Goal: Book appointment/travel/reservation

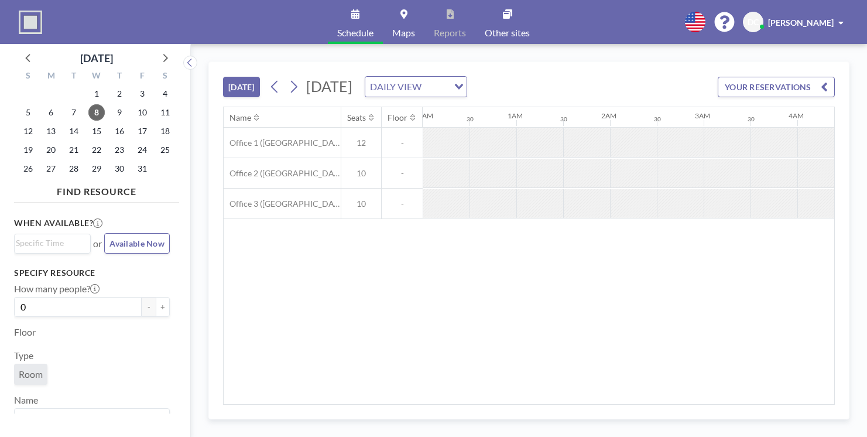
scroll to position [0, 799]
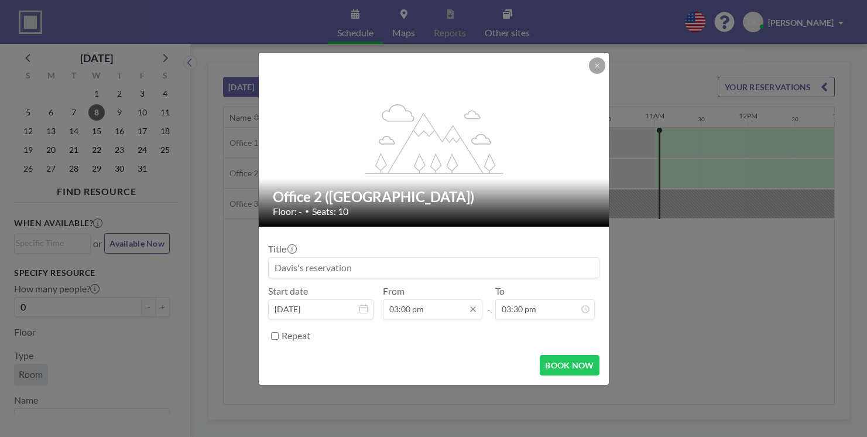
scroll to position [127, 0]
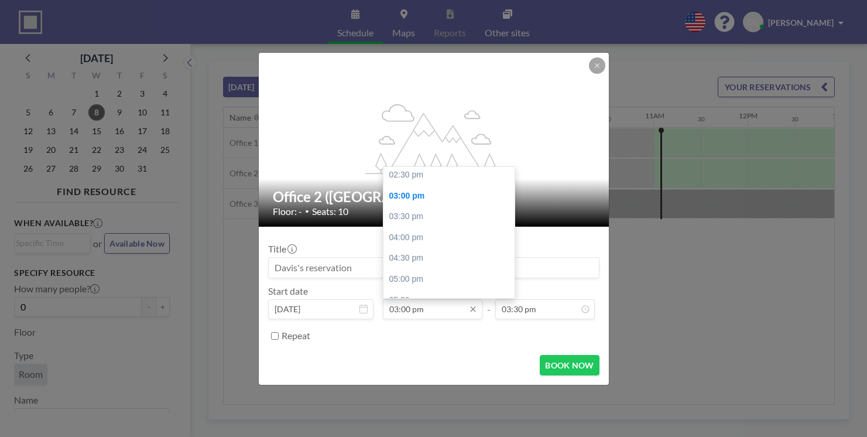
click at [412, 299] on input "03:00 pm" at bounding box center [433, 309] width 100 height 20
click at [413, 206] on div "03:30 pm" at bounding box center [449, 216] width 131 height 21
type input "03:30 pm"
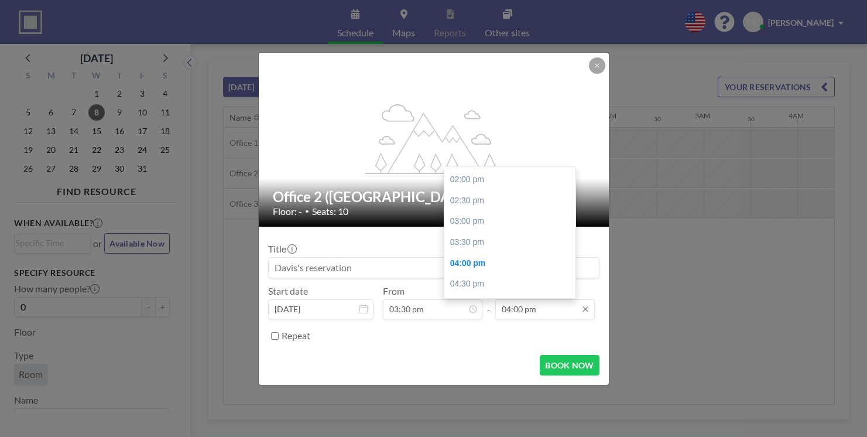
scroll to position [0, 1142]
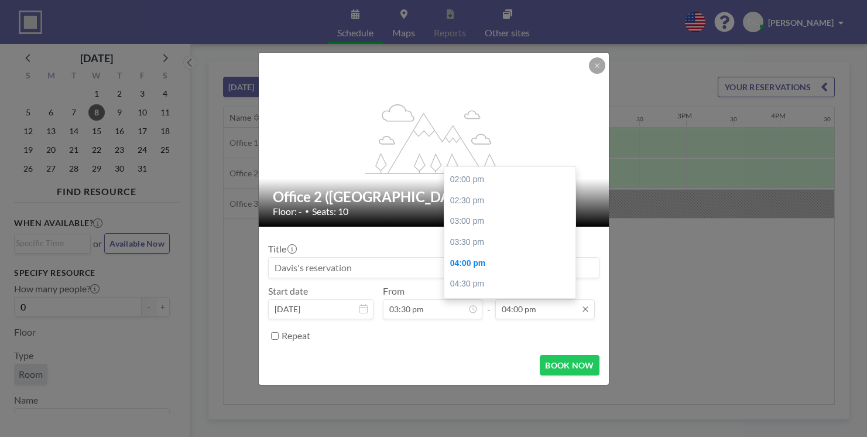
click at [504, 299] on input "04:00 pm" at bounding box center [545, 309] width 100 height 20
click at [464, 273] on div "04:30 pm" at bounding box center [509, 283] width 131 height 21
type input "04:30 pm"
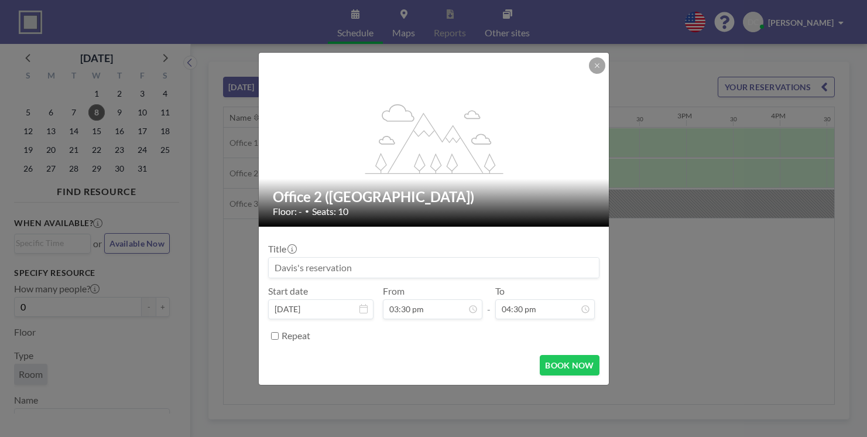
scroll to position [0, 0]
click at [549, 355] on button "BOOK NOW" at bounding box center [569, 365] width 59 height 20
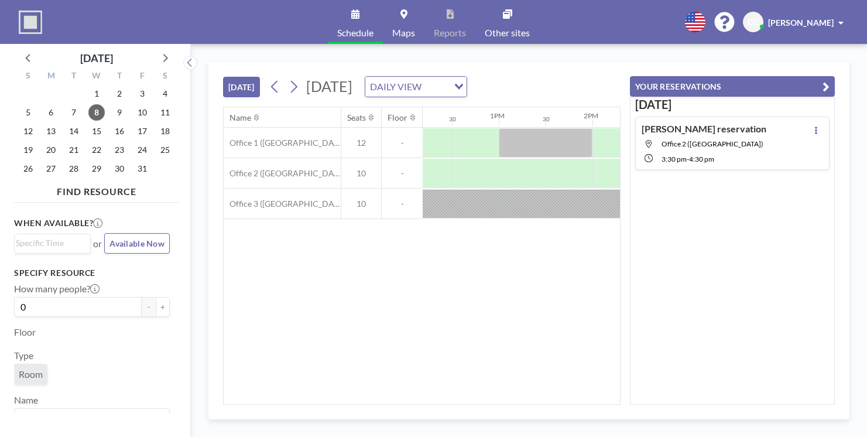
click at [802, 120] on div "[PERSON_NAME] reservation Office 2 ([GEOGRAPHIC_DATA]) 3:30 PM - 4:30 PM" at bounding box center [732, 143] width 194 height 53
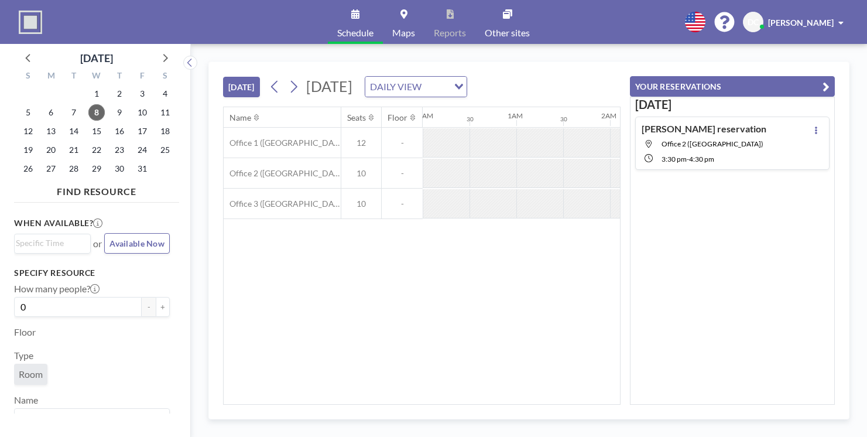
scroll to position [0, 1142]
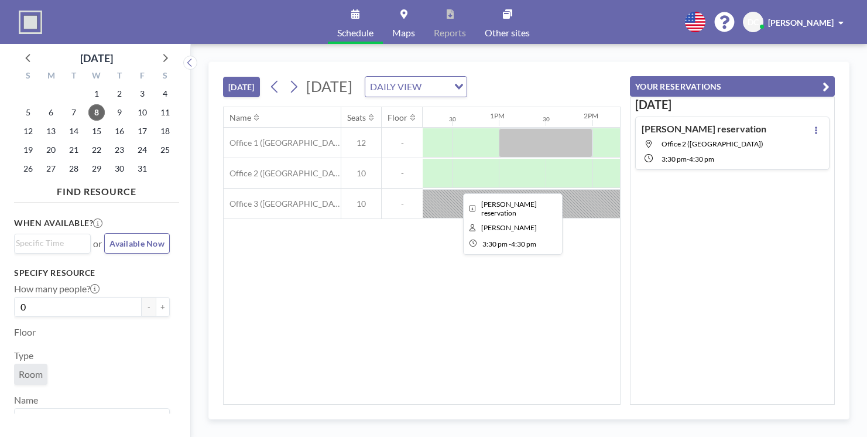
click at [733, 159] on div at bounding box center [780, 173] width 94 height 29
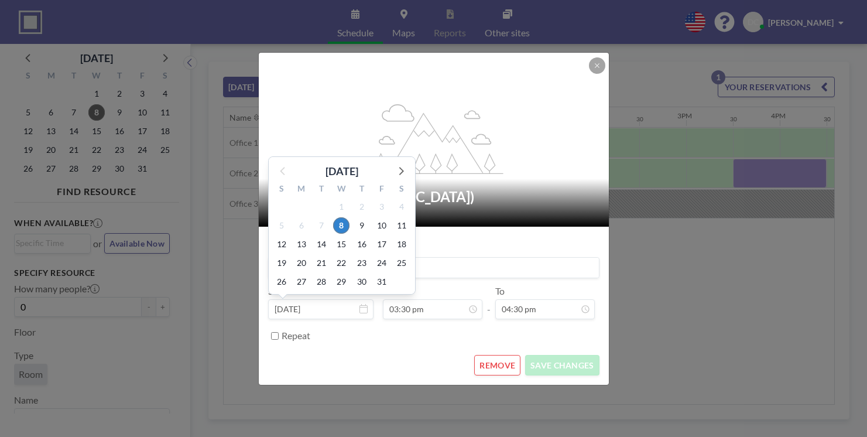
scroll to position [145, 0]
click at [364, 299] on input "[DATE]" at bounding box center [320, 309] width 105 height 20
click at [370, 217] on span "9" at bounding box center [362, 225] width 16 height 16
type input "[DATE]"
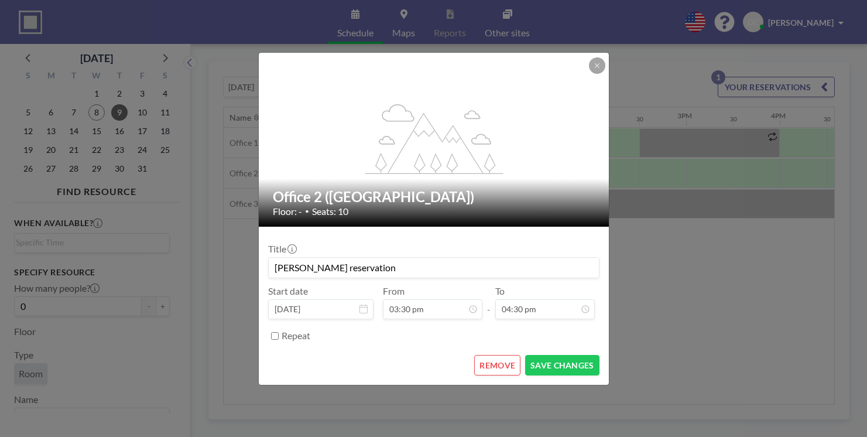
scroll to position [563, 0]
click at [547, 355] on button "SAVE CHANGES" at bounding box center [562, 365] width 74 height 20
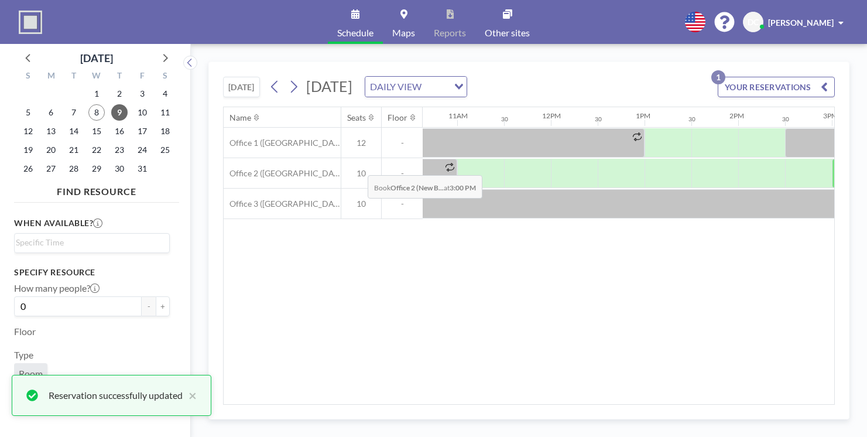
scroll to position [0, 995]
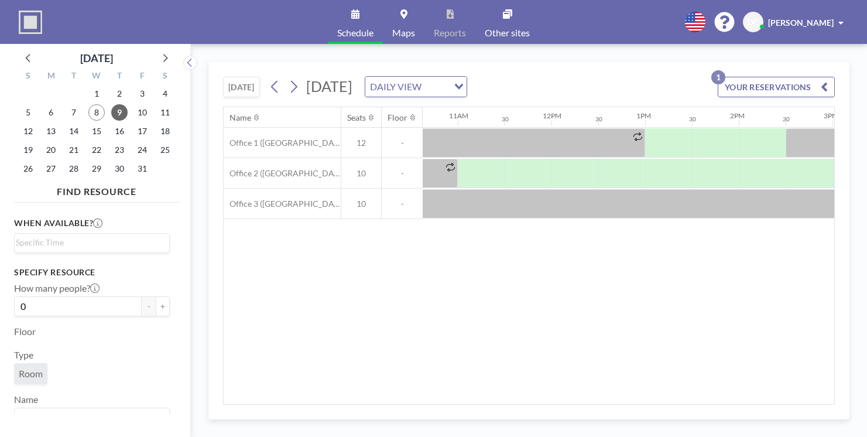
click at [789, 77] on button "YOUR RESERVATIONS 1" at bounding box center [776, 87] width 117 height 20
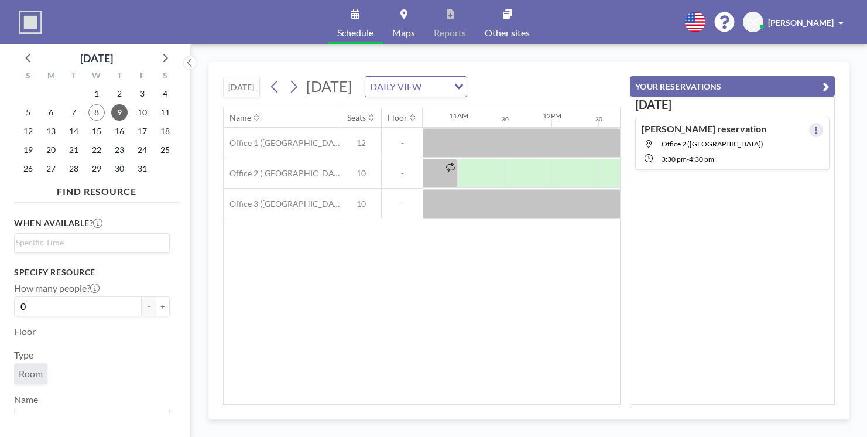
click at [819, 126] on icon at bounding box center [816, 130] width 5 height 8
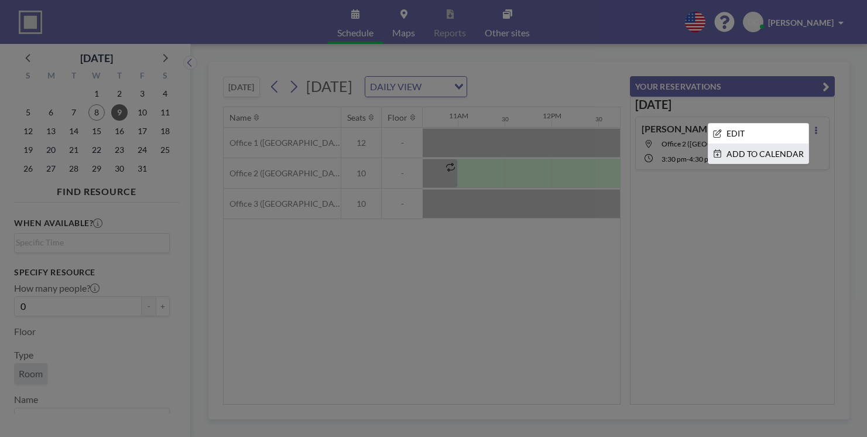
click at [795, 144] on li "ADD TO CALENDAR" at bounding box center [758, 154] width 100 height 20
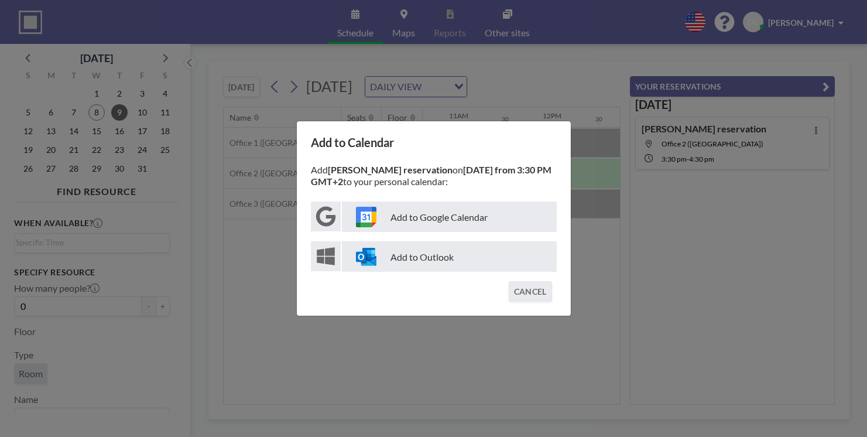
click at [452, 221] on p "Add to Google Calendar" at bounding box center [449, 216] width 215 height 30
click at [518, 281] on button "CANCEL" at bounding box center [530, 291] width 43 height 20
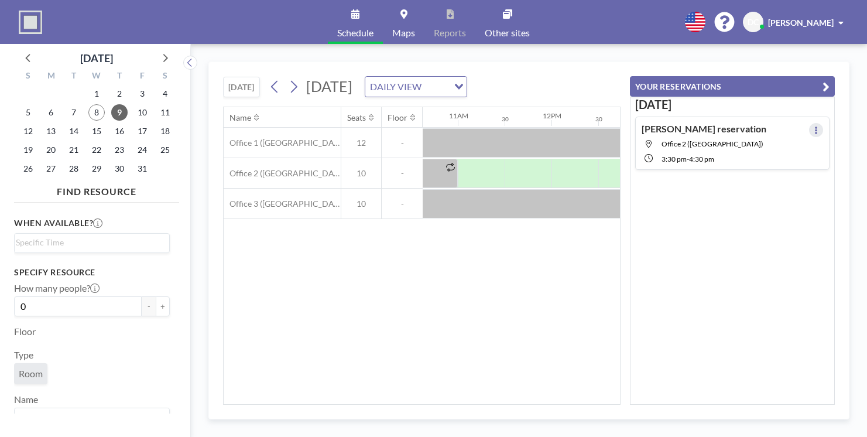
click at [819, 126] on icon at bounding box center [816, 130] width 5 height 8
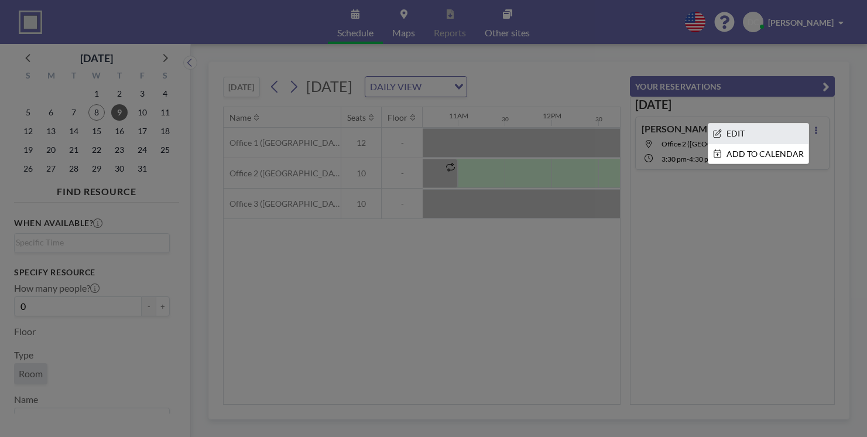
click at [796, 124] on li "EDIT" at bounding box center [758, 134] width 100 height 20
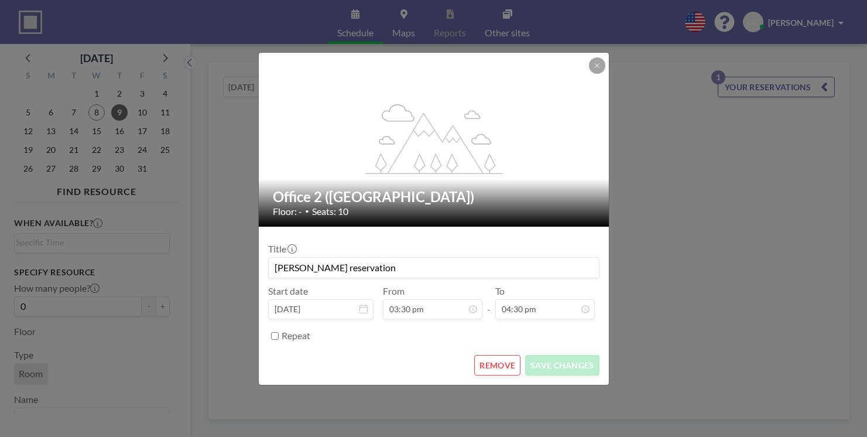
scroll to position [599, 0]
click at [485, 355] on button "REMOVE" at bounding box center [497, 365] width 46 height 20
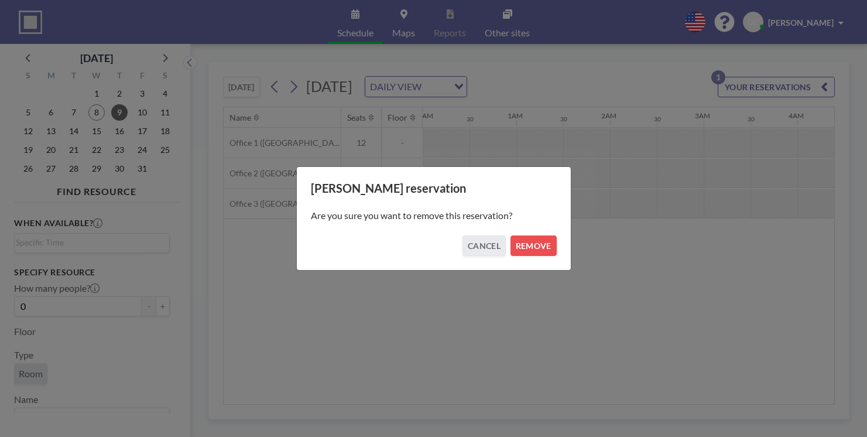
scroll to position [0, 1142]
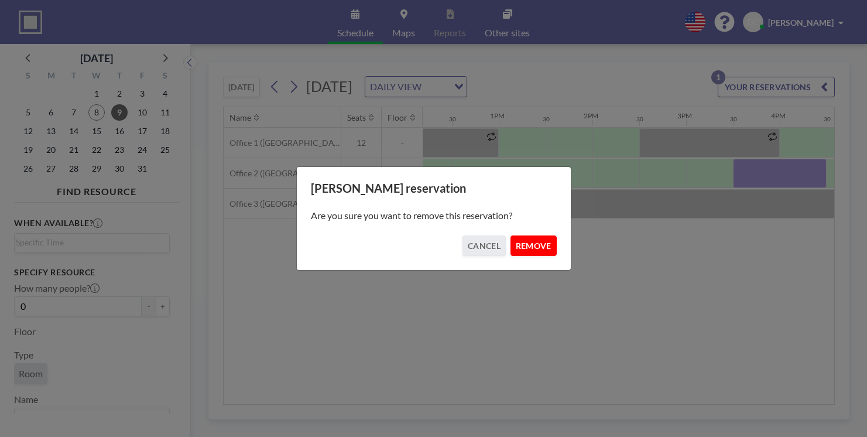
click at [518, 241] on button "REMOVE" at bounding box center [534, 245] width 46 height 20
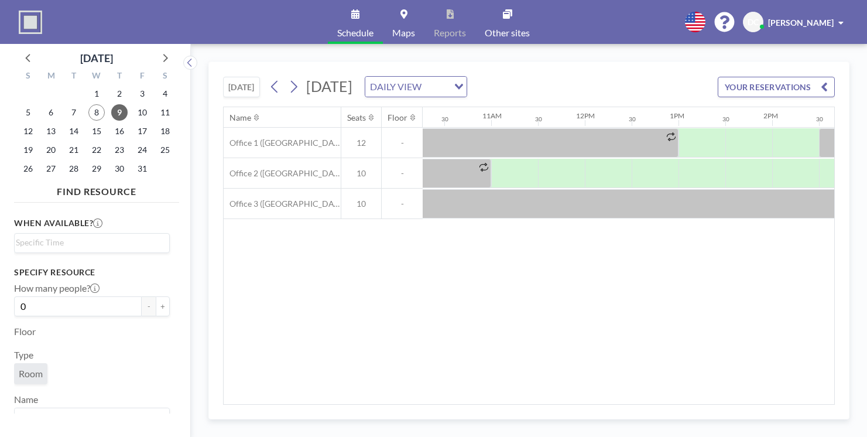
scroll to position [0, 963]
click at [511, 32] on span "To use reports, ask your admin to upgrade Roomzilla to Standard or Business plan" at bounding box center [488, 11] width 88 height 41
